Goal: Task Accomplishment & Management: Use online tool/utility

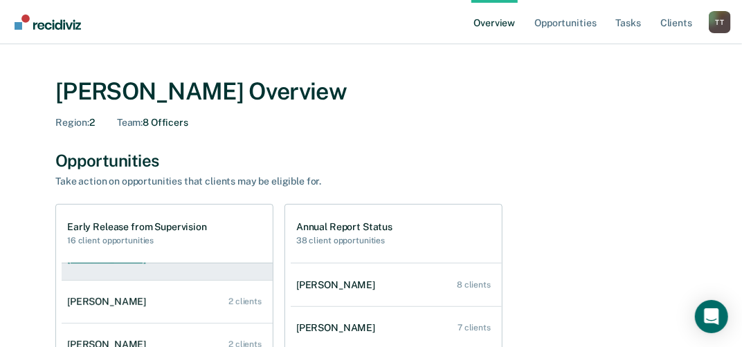
scroll to position [138, 0]
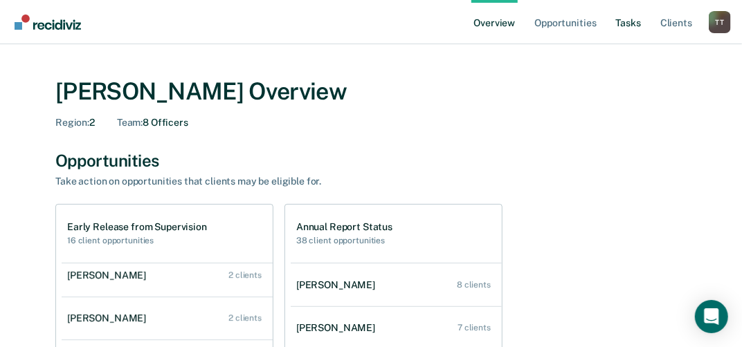
click at [628, 24] on link "Tasks" at bounding box center [628, 22] width 30 height 44
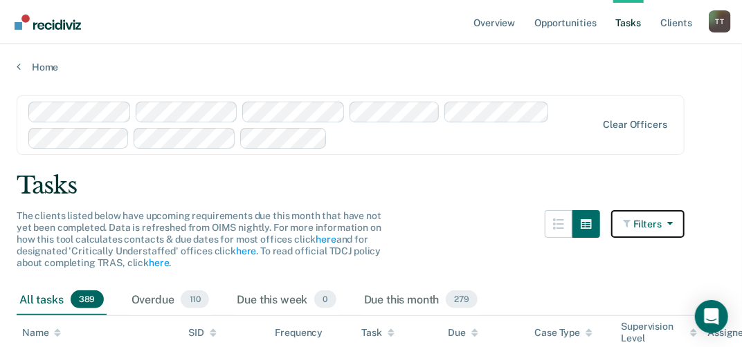
click at [673, 224] on icon "button" at bounding box center [667, 224] width 11 height 10
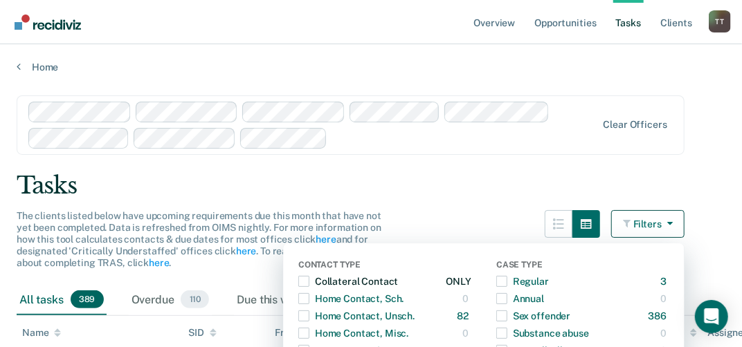
click at [309, 284] on span "button" at bounding box center [303, 281] width 11 height 11
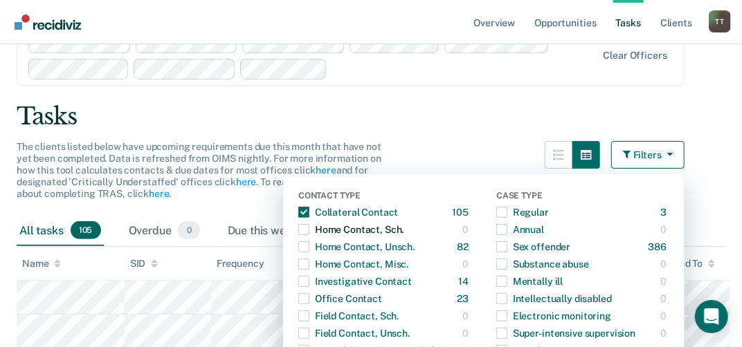
scroll to position [138, 0]
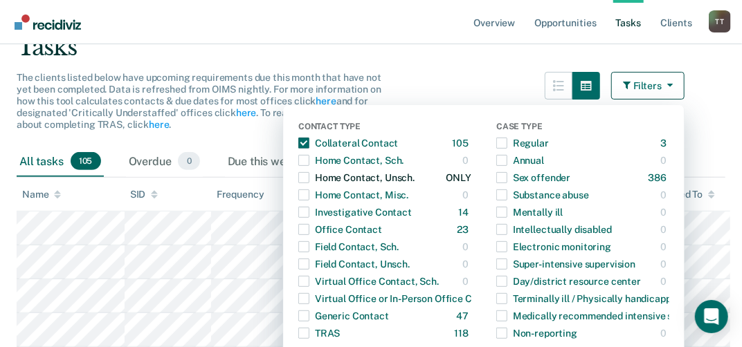
click at [309, 181] on span "button" at bounding box center [303, 177] width 11 height 11
click at [309, 212] on span "button" at bounding box center [303, 212] width 11 height 11
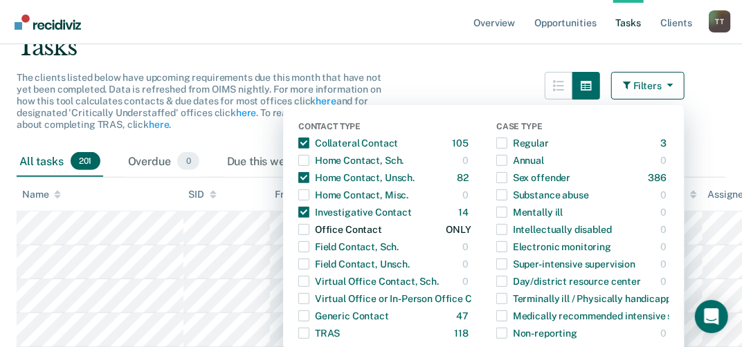
click at [309, 226] on span "button" at bounding box center [303, 229] width 11 height 11
click at [309, 313] on span "button" at bounding box center [303, 316] width 11 height 11
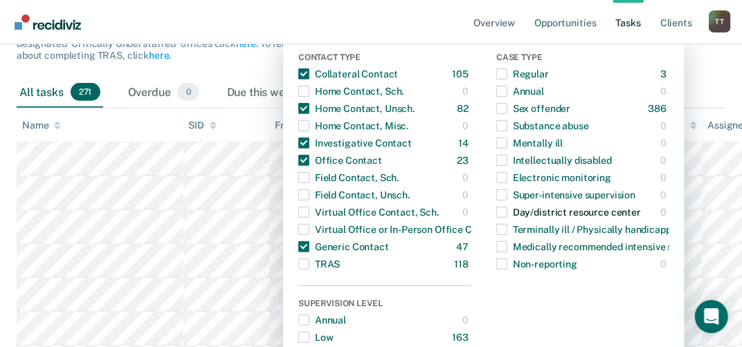
scroll to position [277, 0]
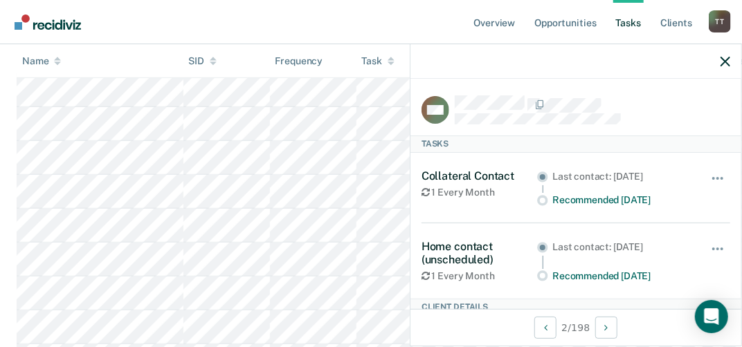
click at [304, 32] on nav "Overview Opportunities Tasks Client s [PERSON_NAME] T T Profile How it works Lo…" at bounding box center [371, 22] width 742 height 44
click at [729, 60] on icon "button" at bounding box center [725, 62] width 10 height 10
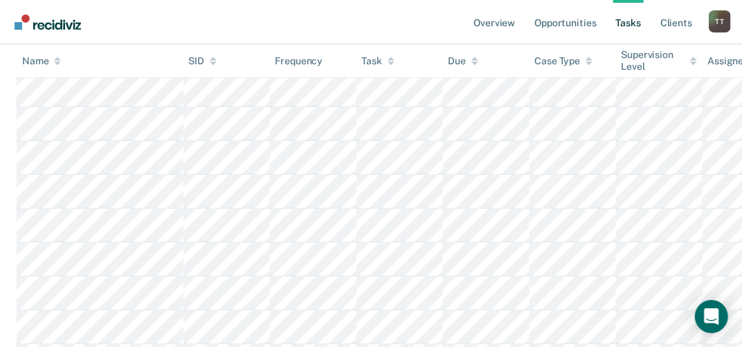
click at [722, 66] on div "Assigned To" at bounding box center [741, 61] width 66 height 12
